Goal: Book appointment/travel/reservation

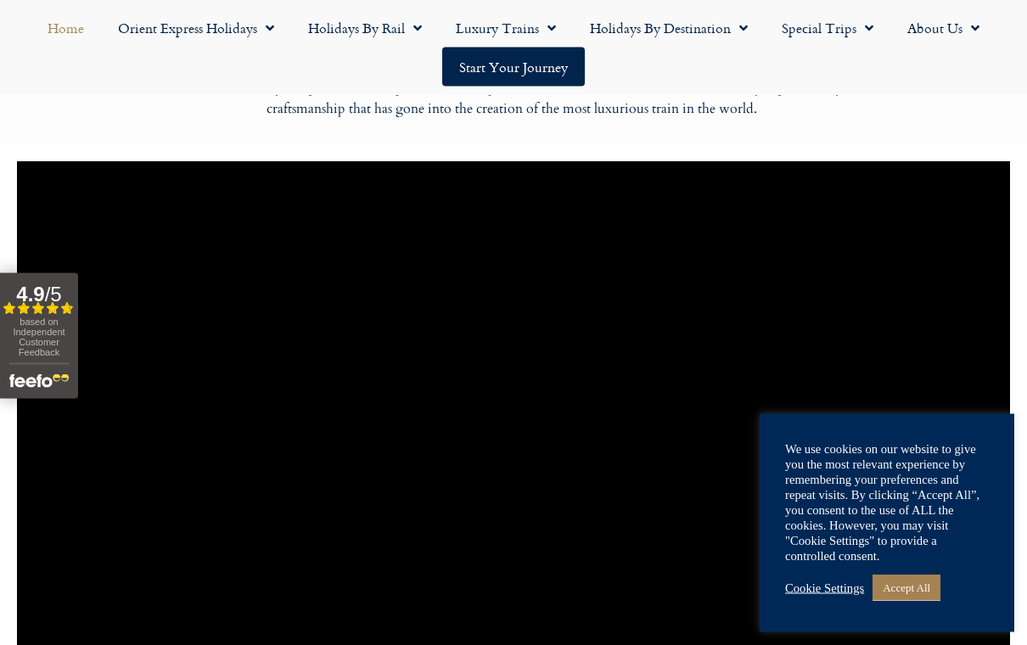
scroll to position [1210, 0]
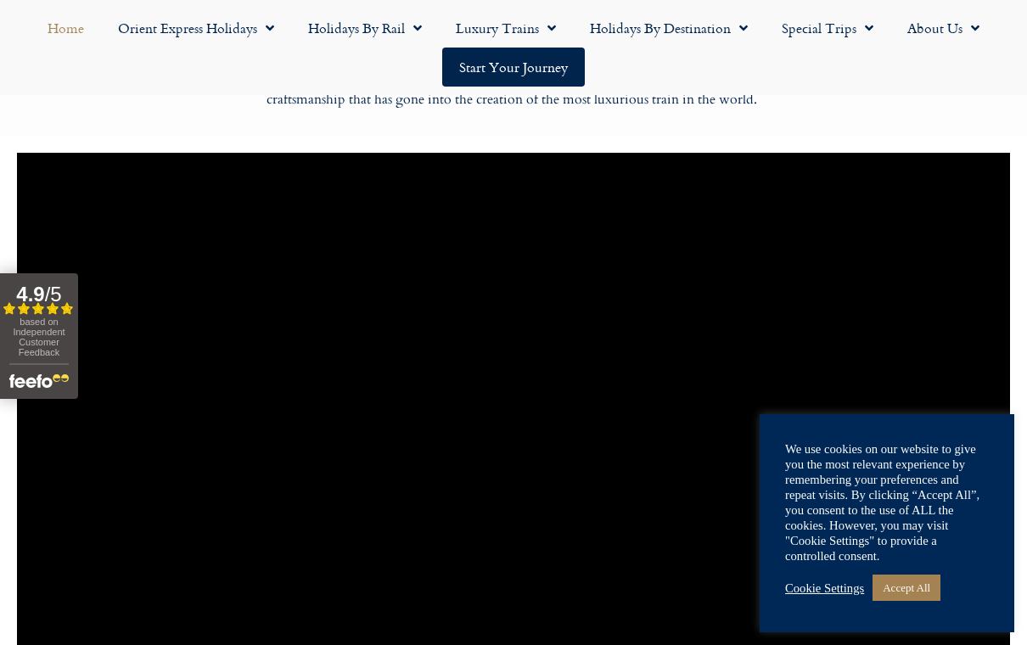
click at [918, 601] on link "Accept All" at bounding box center [907, 588] width 68 height 26
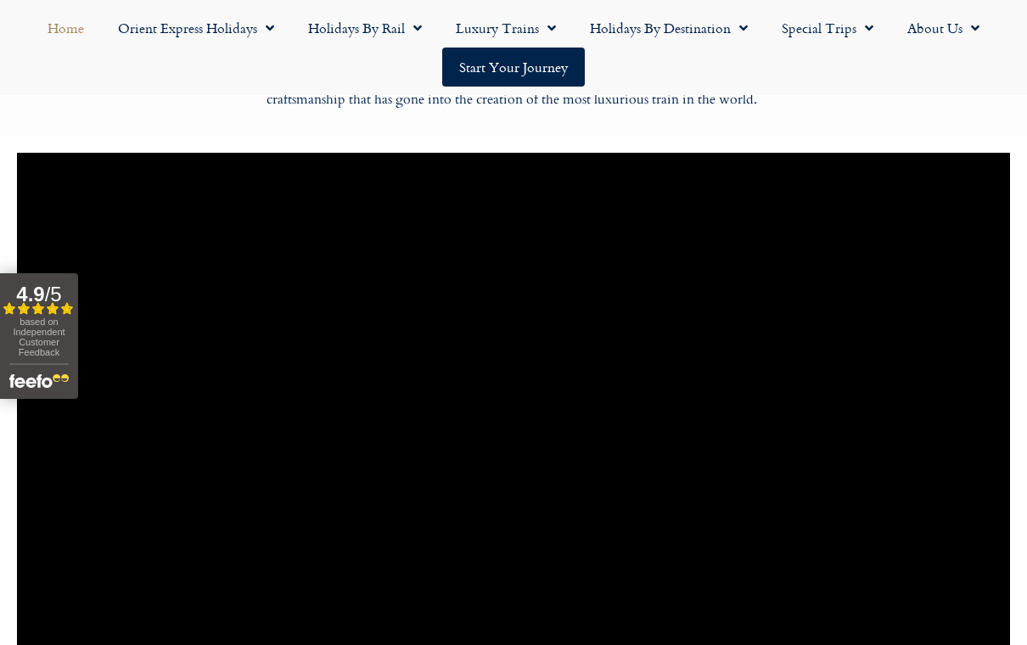
click at [514, 61] on link "Start your Journey" at bounding box center [513, 67] width 143 height 39
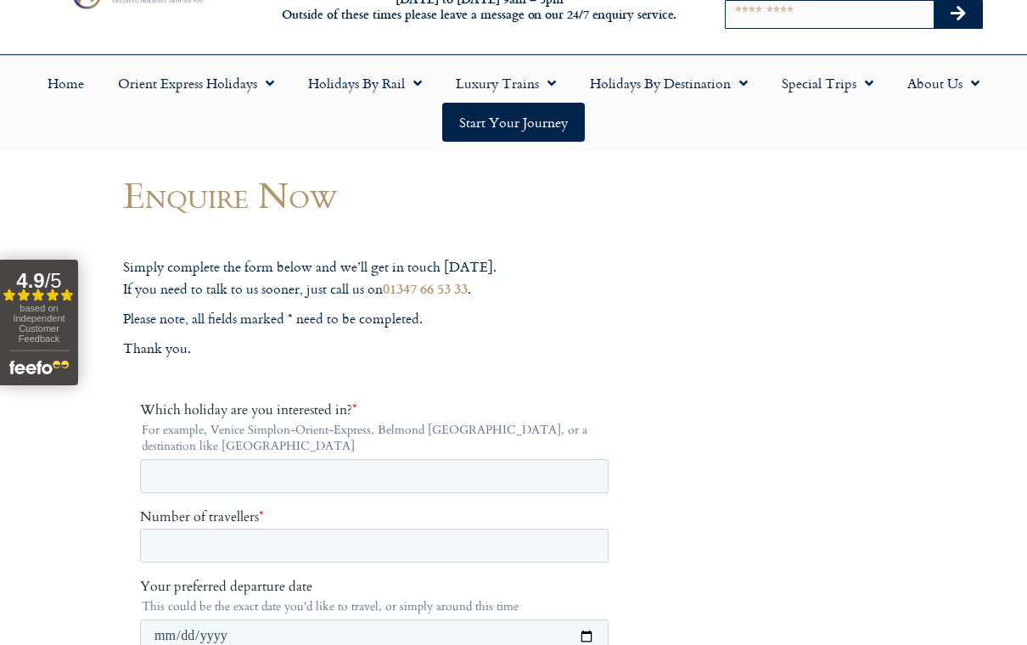
scroll to position [78, 0]
click at [376, 81] on link "Holidays by Rail" at bounding box center [365, 82] width 148 height 39
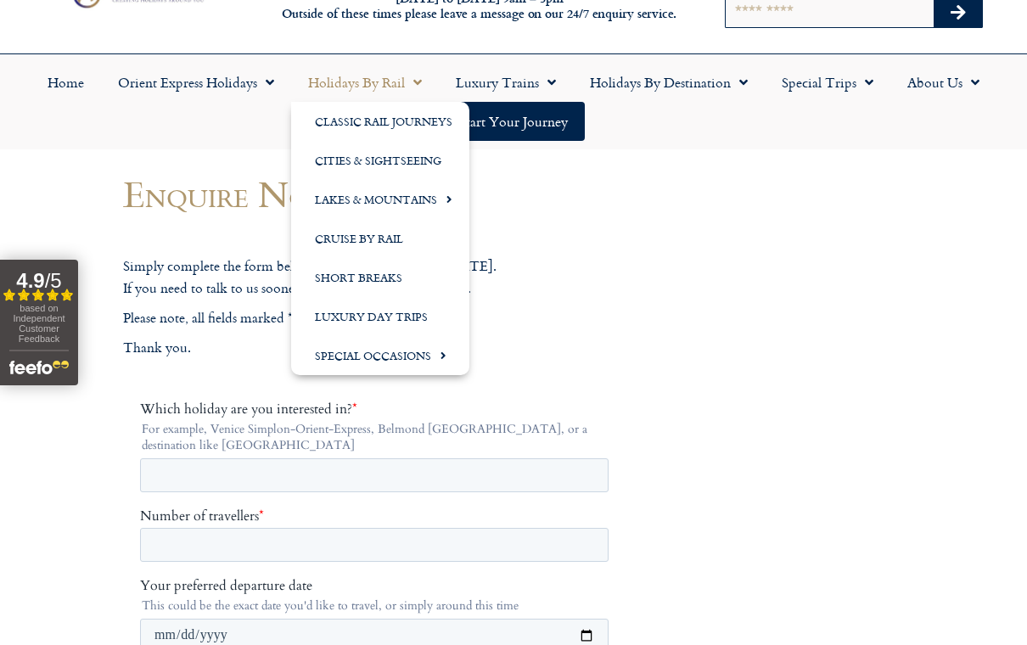
click at [397, 129] on link "Classic Rail Journeys" at bounding box center [380, 121] width 178 height 39
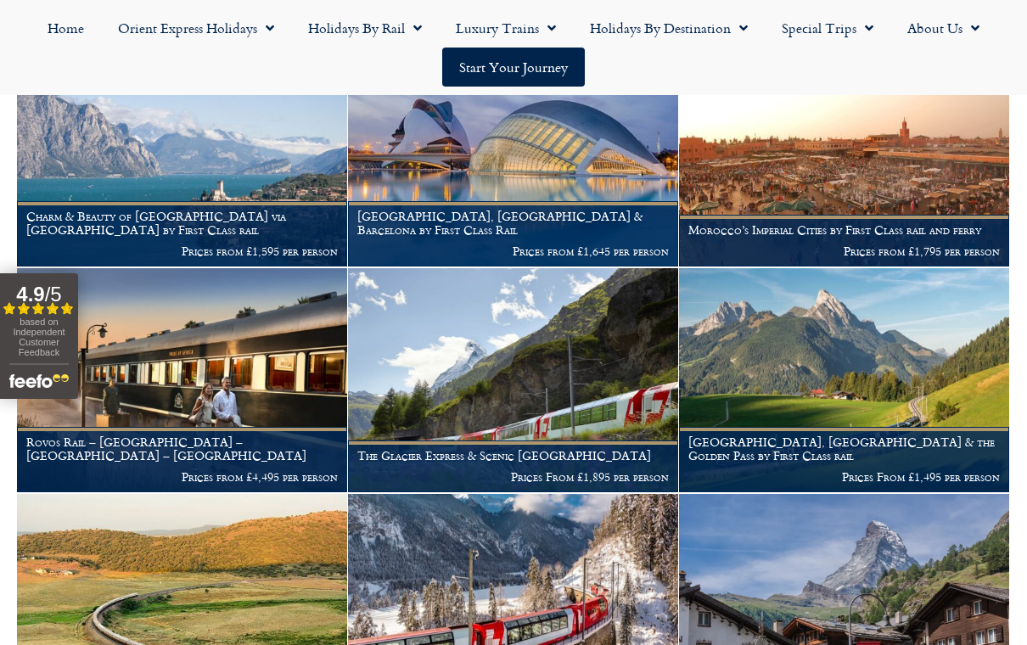
scroll to position [384, 0]
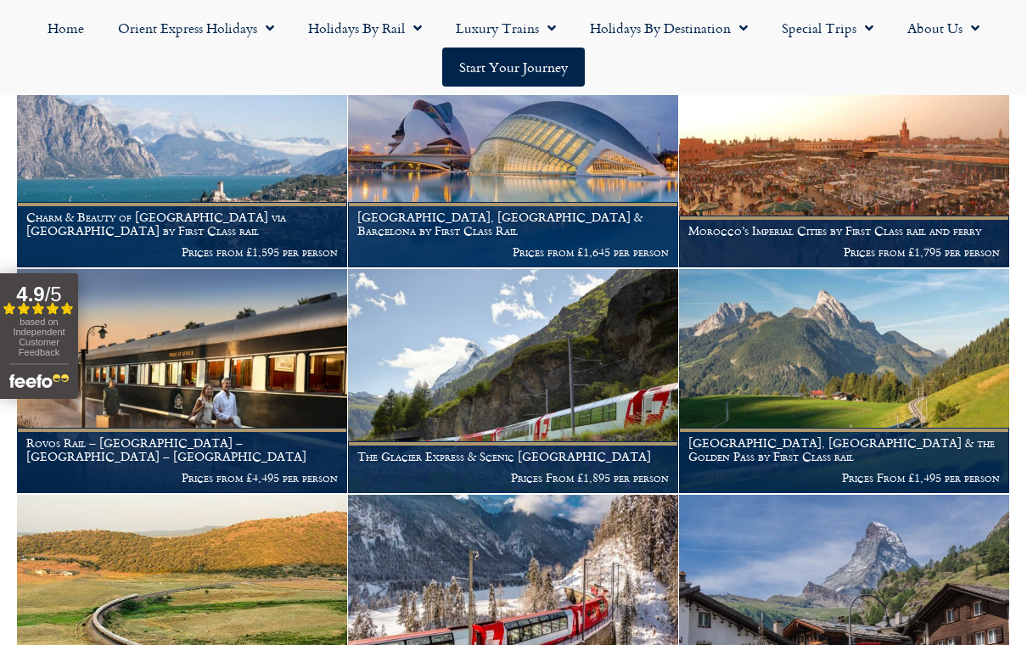
click at [142, 448] on h1 "Rovos Rail – [GEOGRAPHIC_DATA] – [GEOGRAPHIC_DATA] – [GEOGRAPHIC_DATA]" at bounding box center [182, 449] width 312 height 27
